Goal: Task Accomplishment & Management: Manage account settings

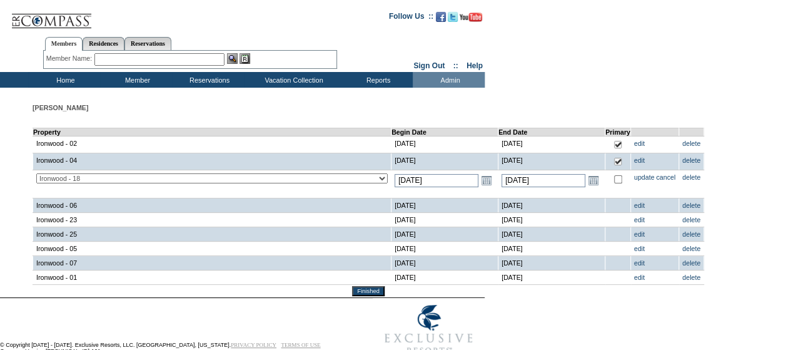
click at [614, 177] on input "checkbox" at bounding box center [618, 179] width 8 height 8
checkbox input "true"
click at [634, 173] on link "update" at bounding box center [644, 177] width 21 height 8
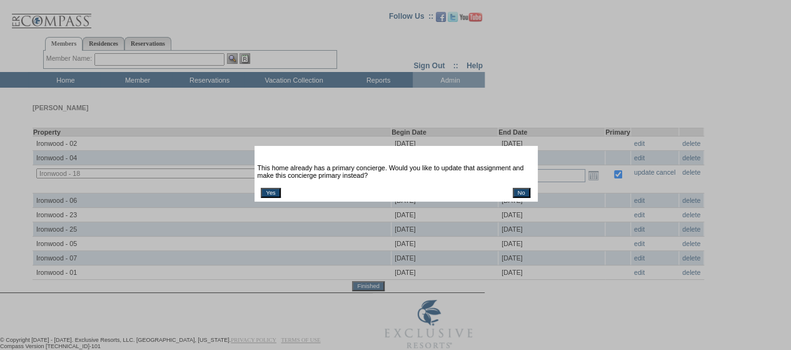
click at [274, 189] on table "This home already has a primary concierge. Would you like to update that assign…" at bounding box center [395, 181] width 279 height 36
click at [269, 193] on input "Yes" at bounding box center [270, 193] width 19 height 10
